Goal: Transaction & Acquisition: Purchase product/service

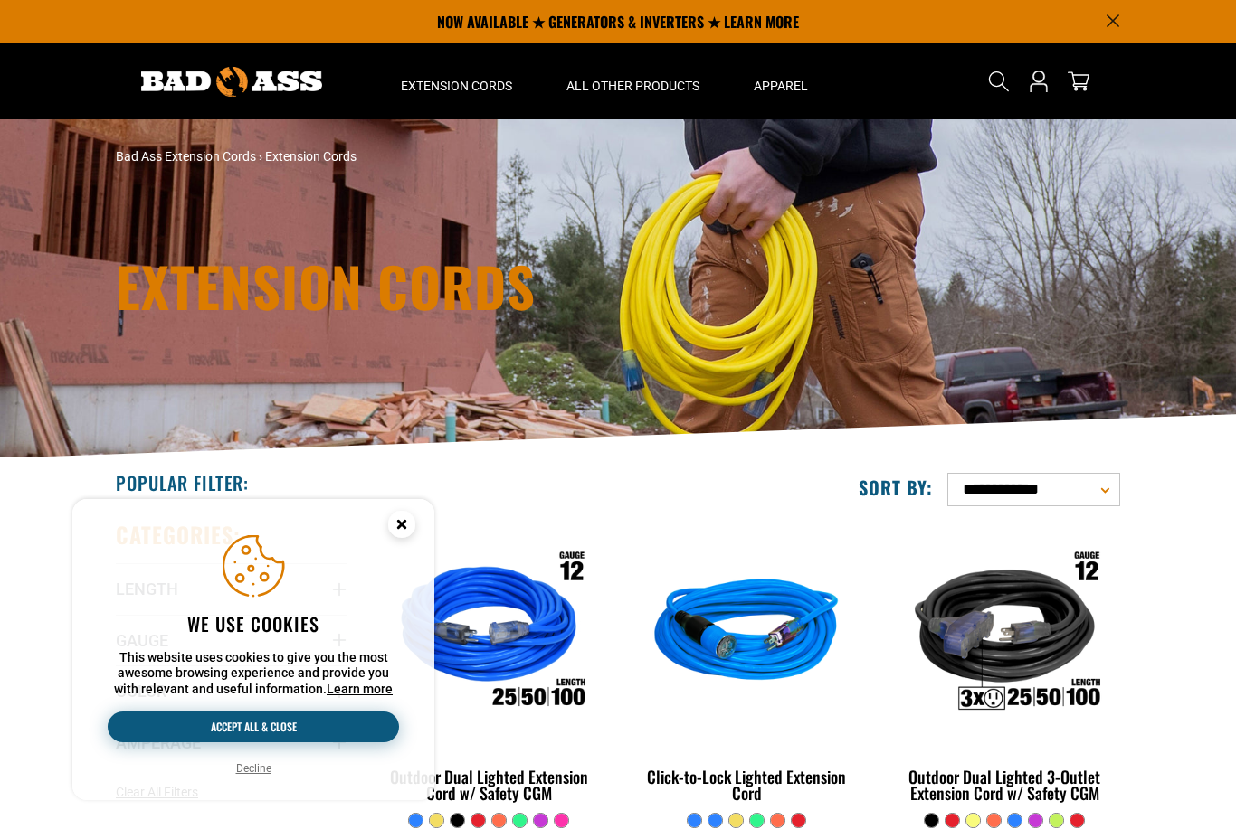
click at [185, 726] on button "Accept all & close" at bounding box center [253, 727] width 291 height 31
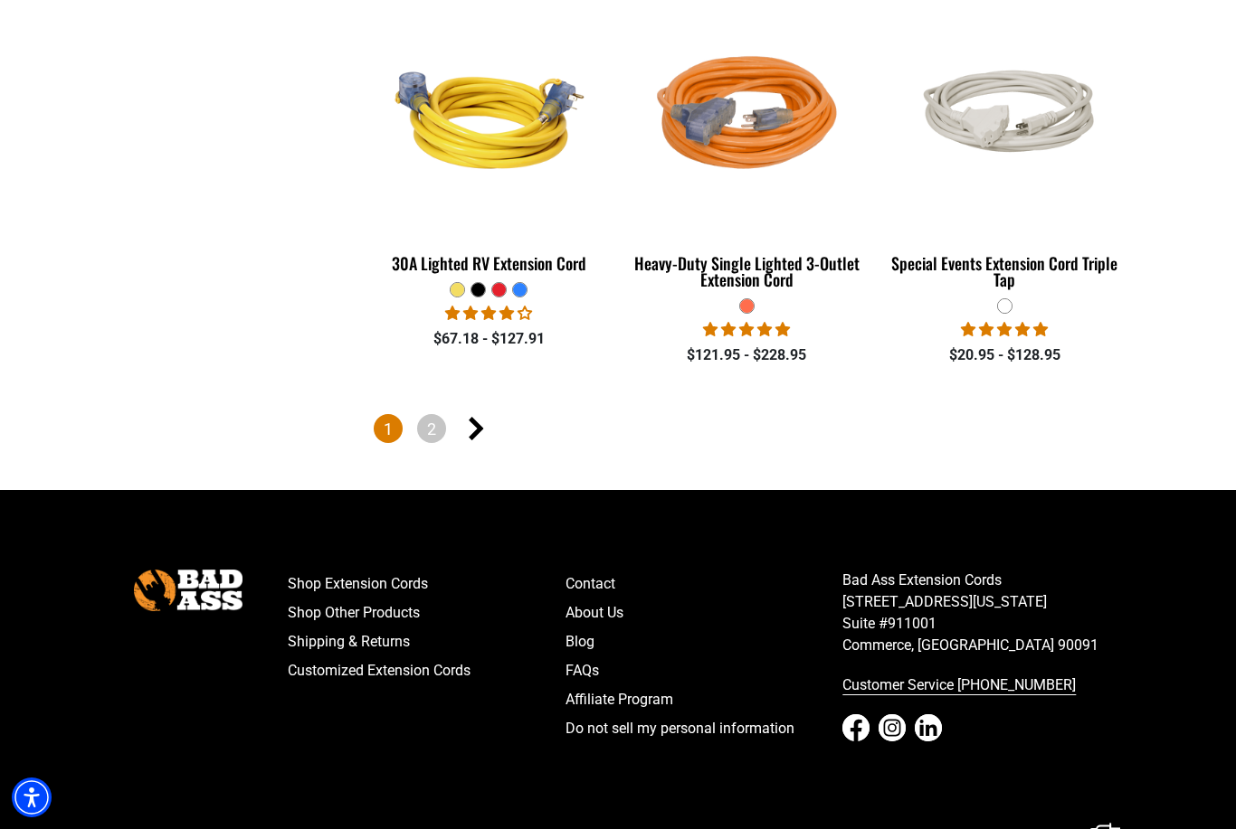
scroll to position [4270, 0]
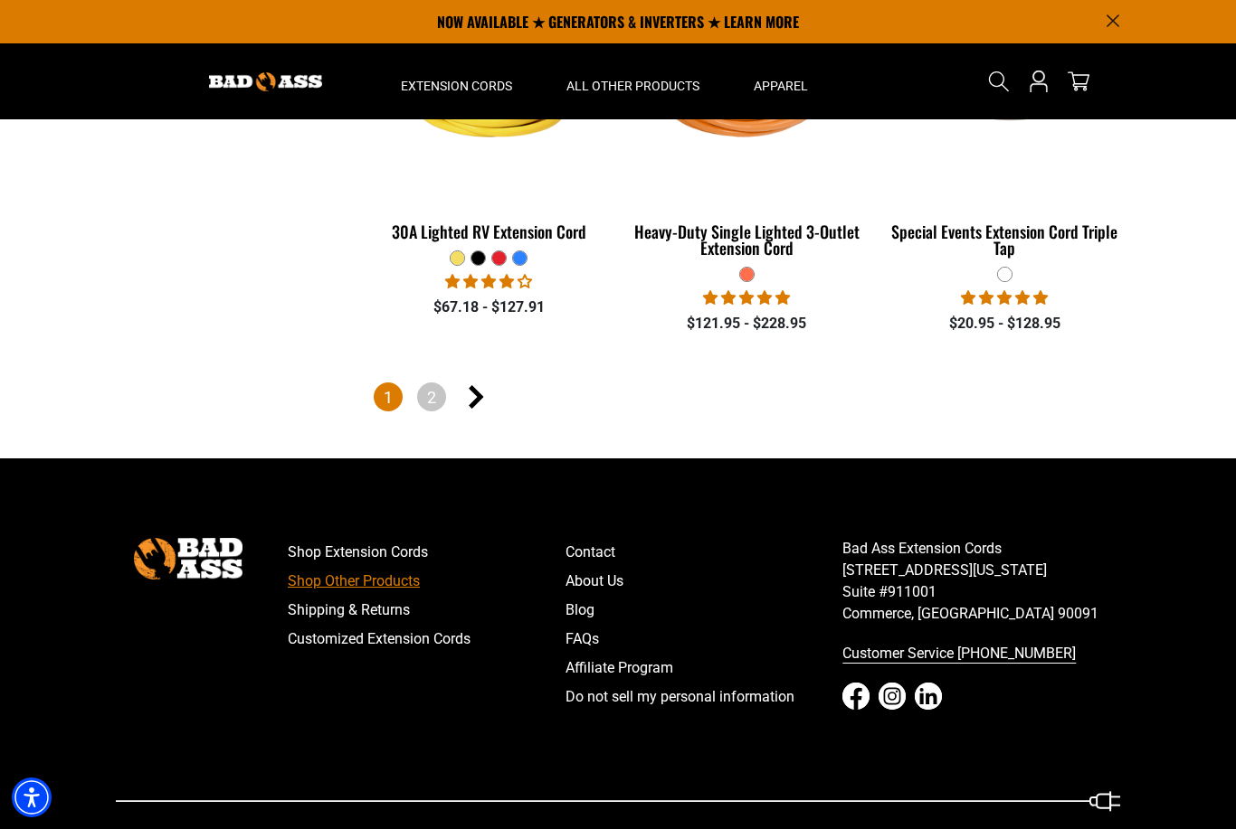
click at [327, 571] on link "Shop Other Products" at bounding box center [427, 581] width 278 height 29
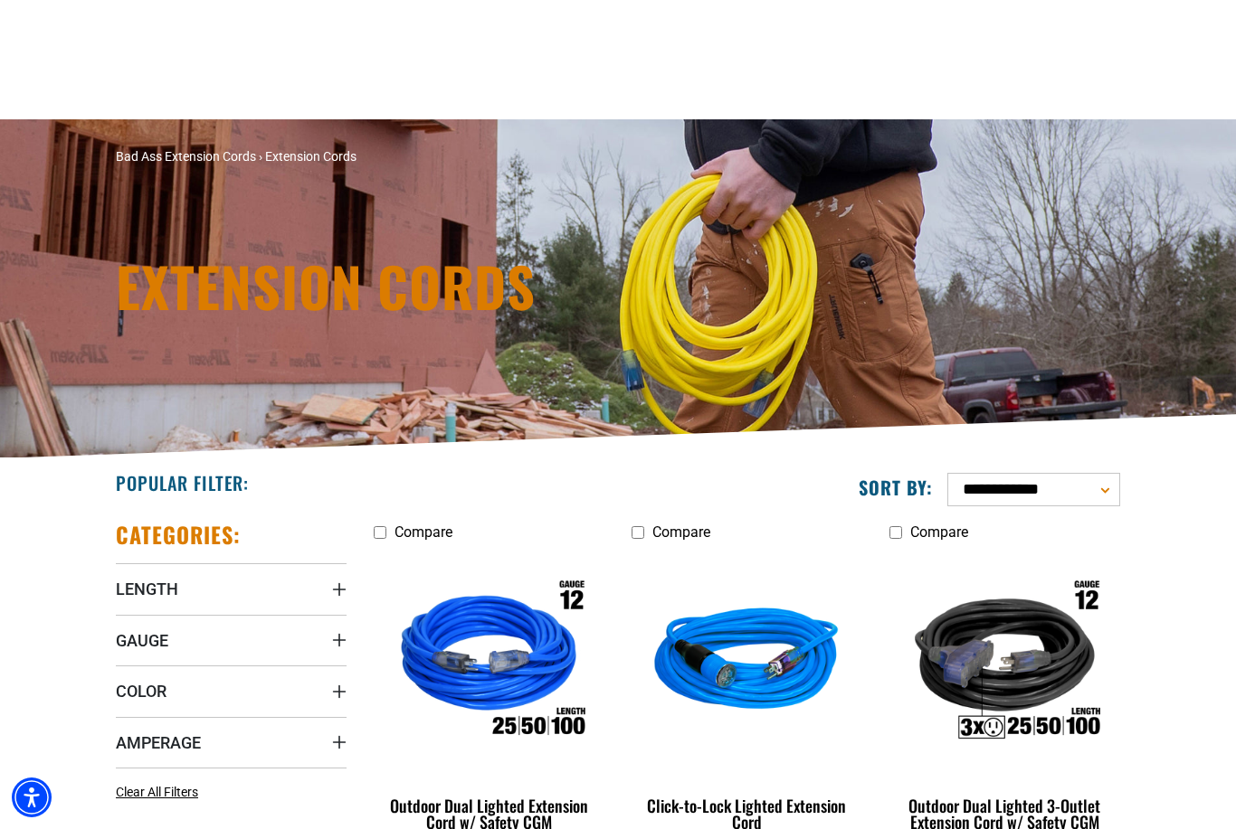
scroll to position [4328, 0]
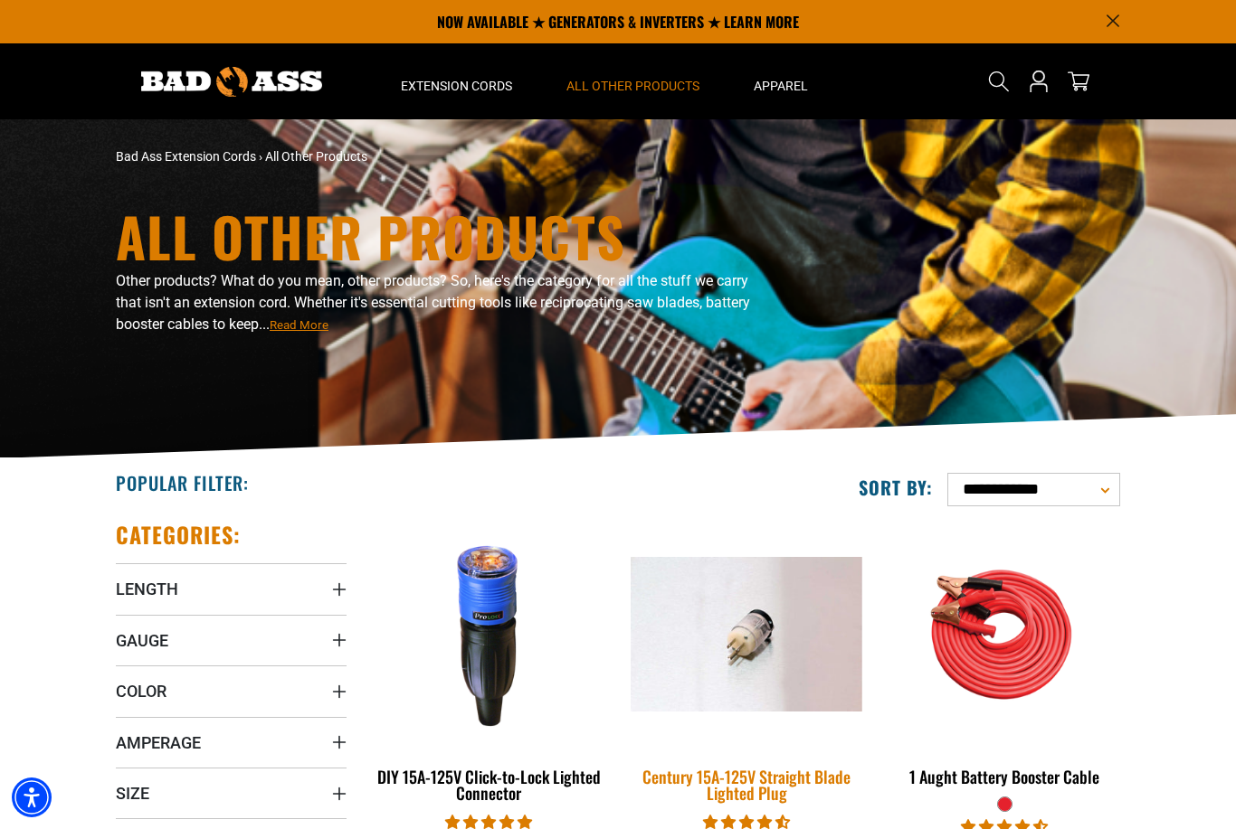
click at [631, 713] on div at bounding box center [746, 634] width 231 height 226
